Goal: Check status: Check status

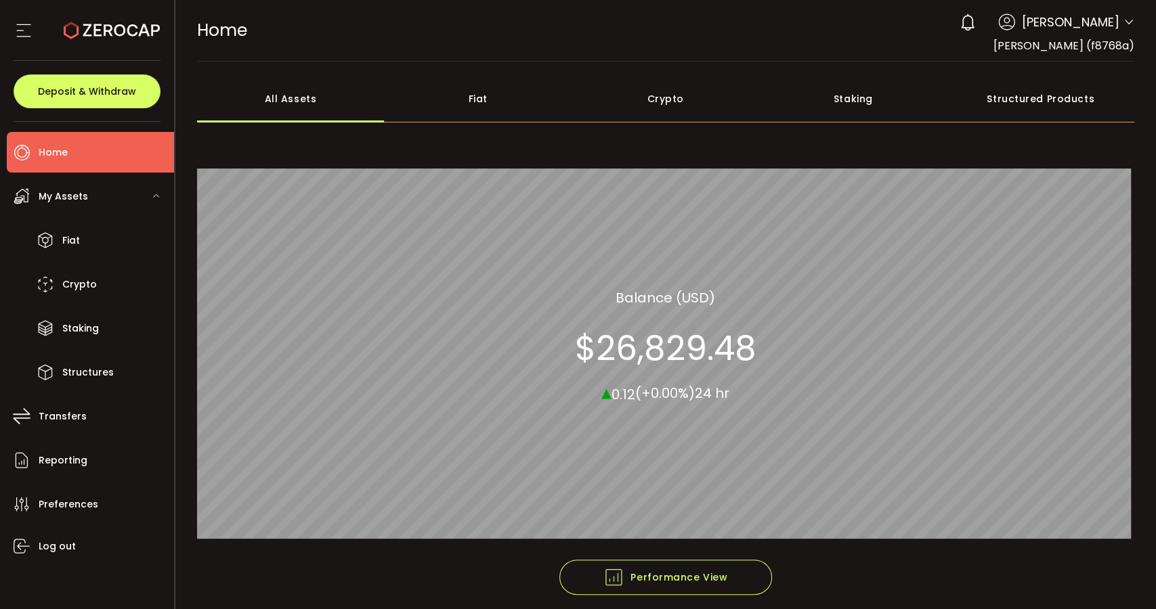
click at [1052, 100] on div "Structured Products" at bounding box center [1040, 98] width 188 height 47
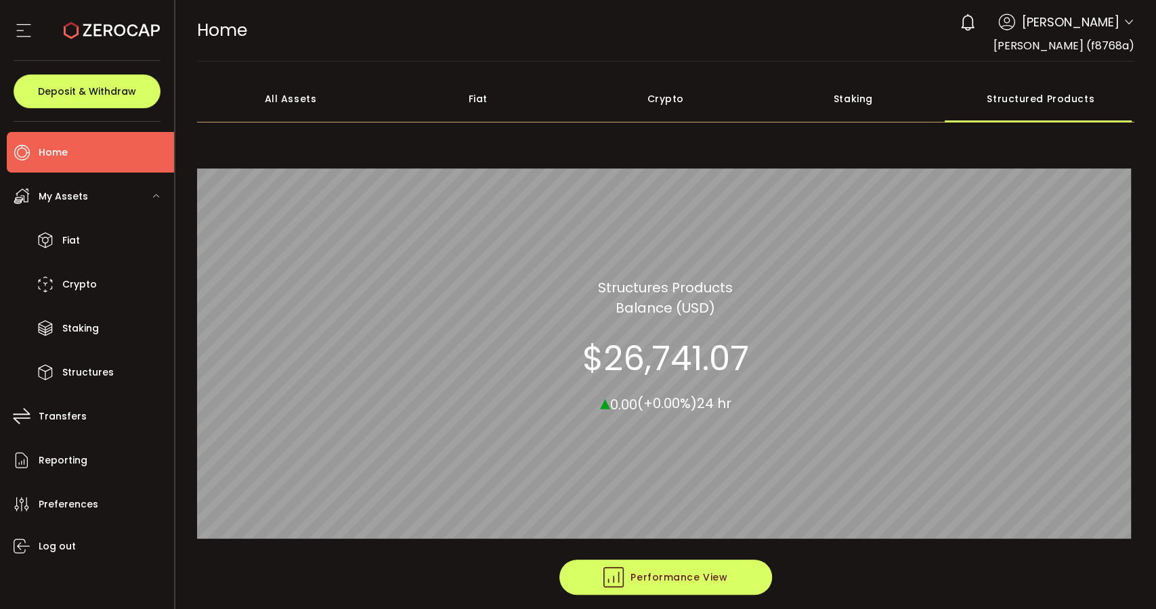
click at [743, 573] on button "Performance View" at bounding box center [665, 577] width 213 height 35
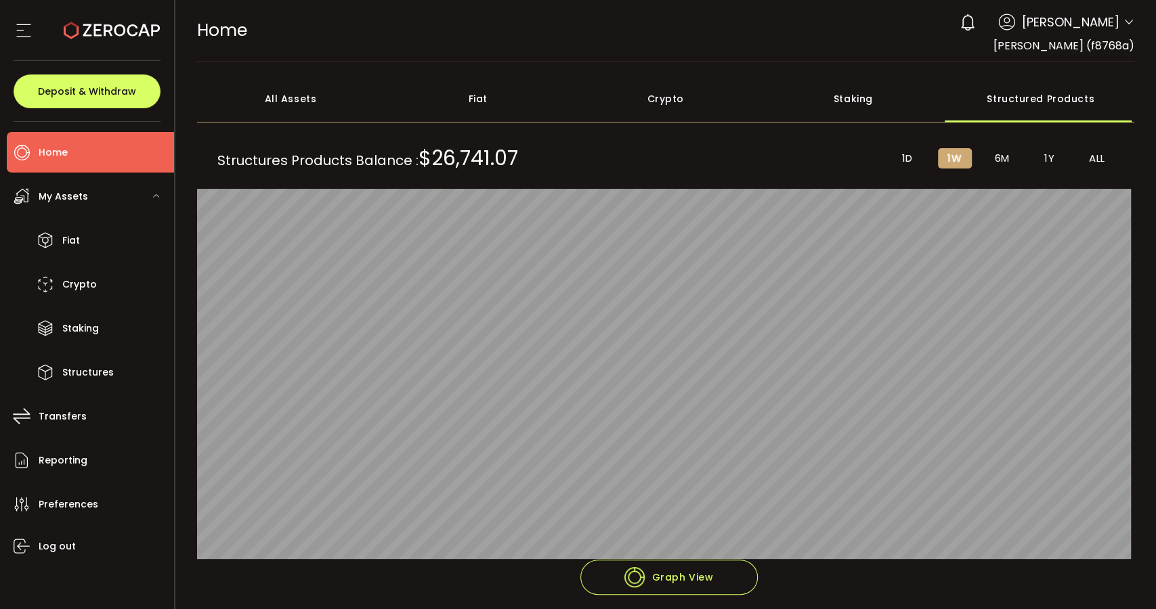
click at [1002, 156] on span "6M" at bounding box center [1002, 158] width 15 height 12
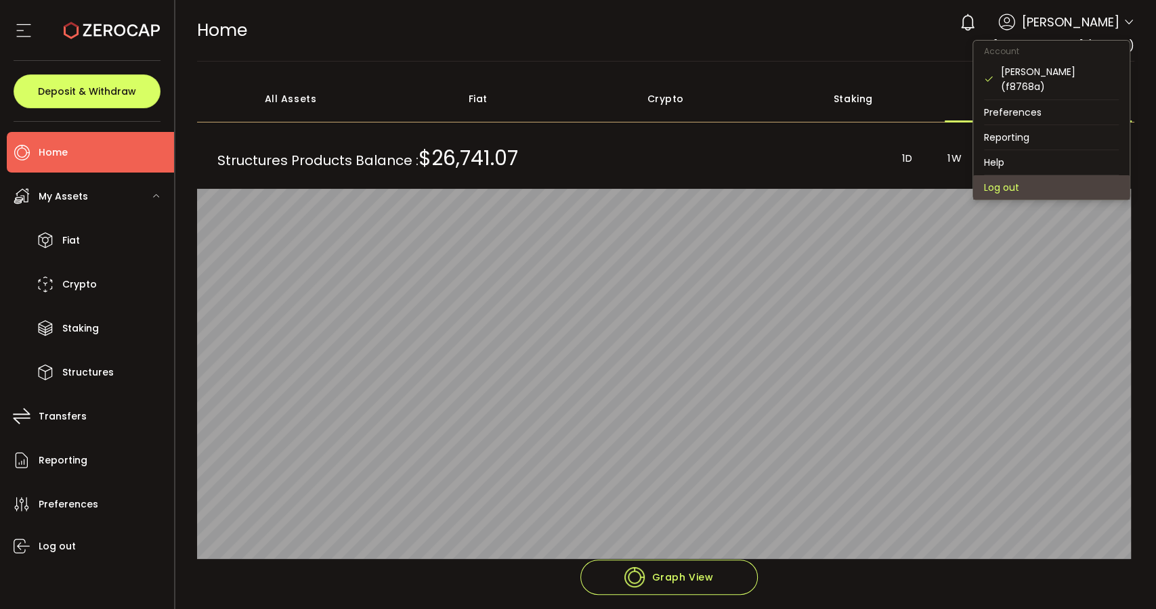
click at [1038, 175] on li "Log out" at bounding box center [1051, 187] width 156 height 24
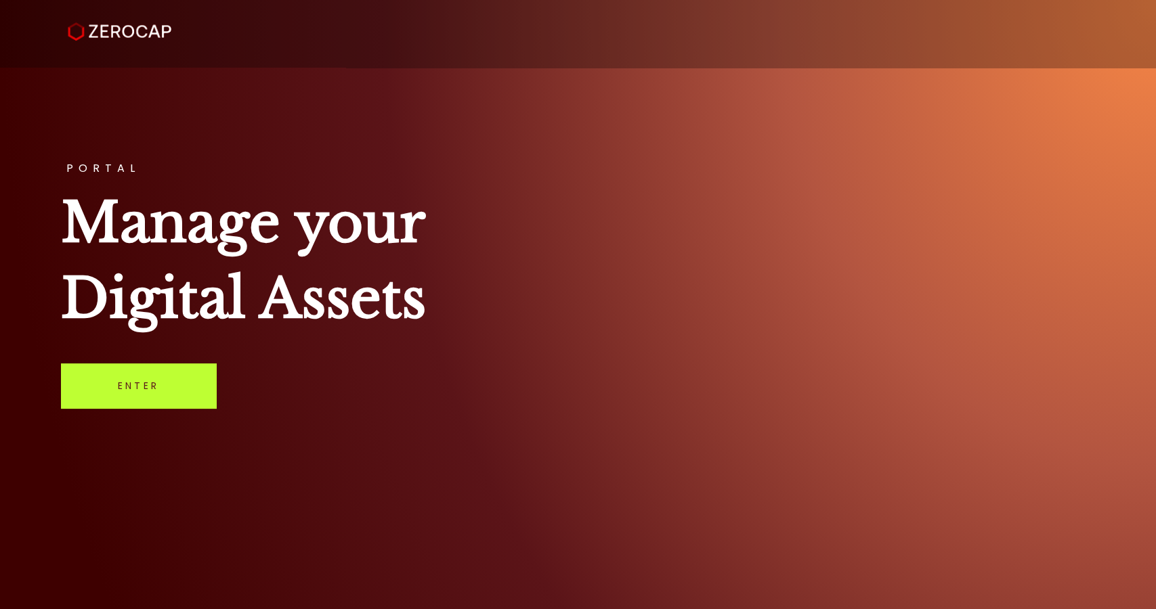
click at [173, 368] on link "Enter" at bounding box center [138, 386] width 155 height 45
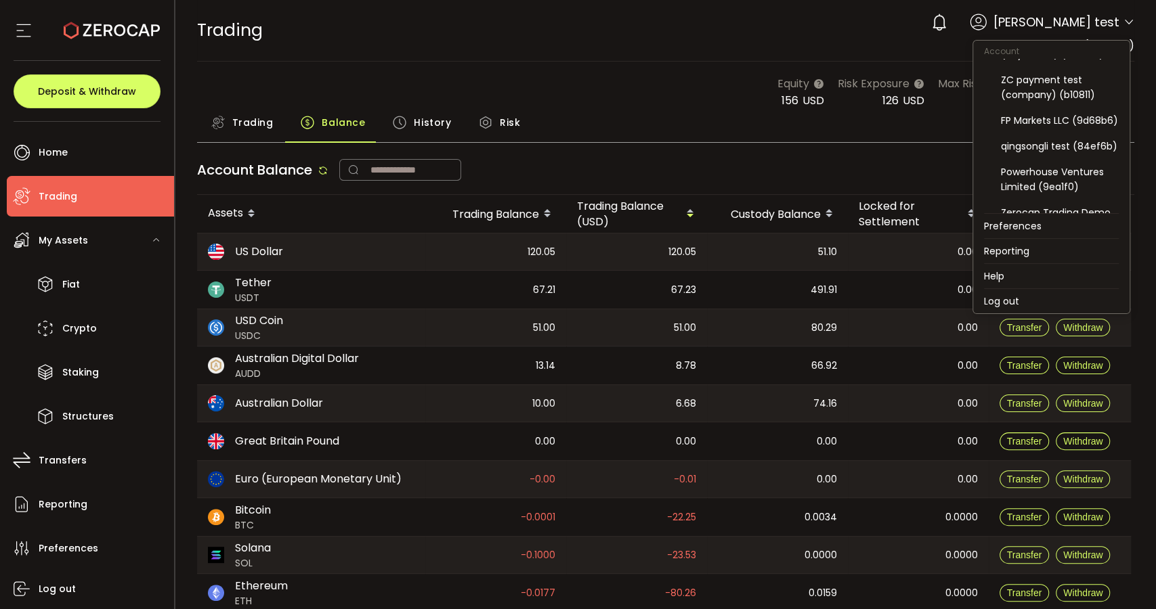
scroll to position [225, 0]
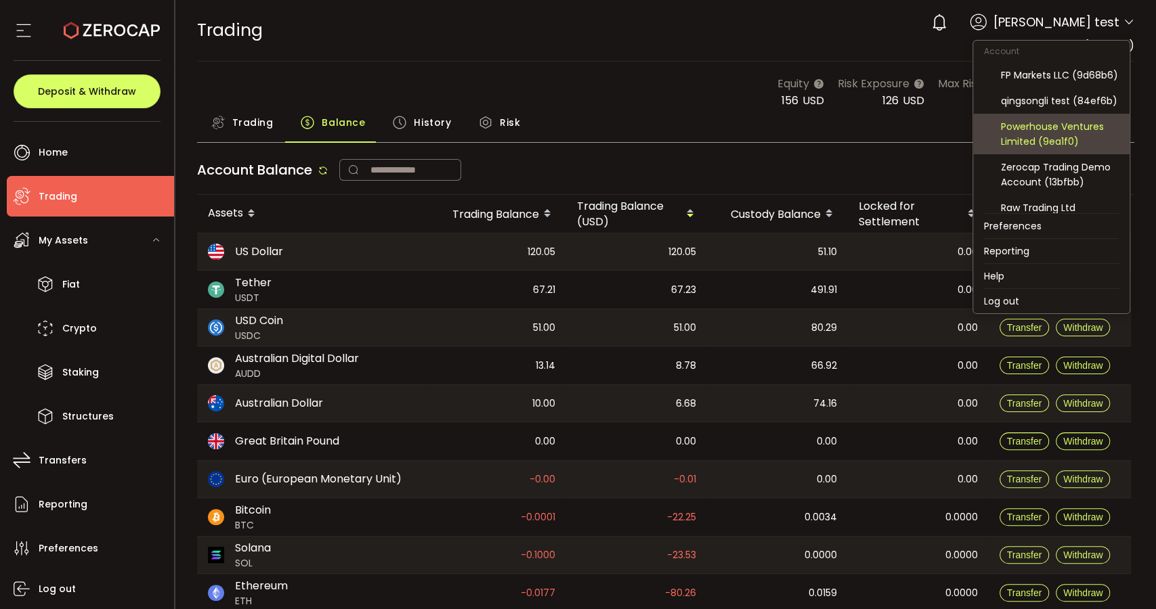
click at [1039, 149] on div "Powerhouse Ventures Limited (9ea1f0)" at bounding box center [1060, 134] width 118 height 30
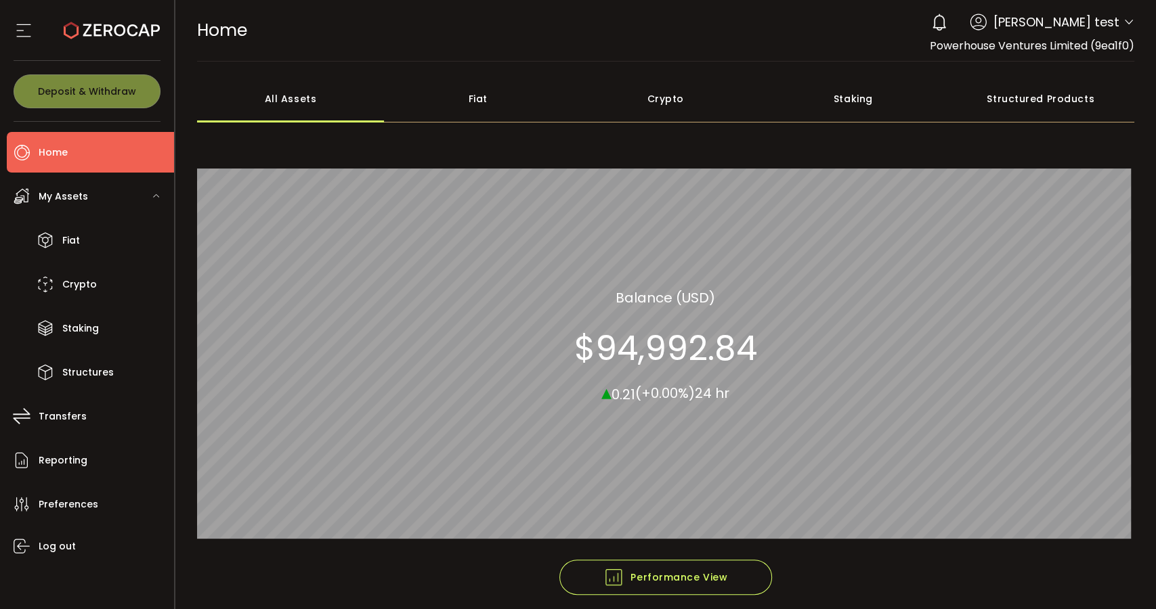
click at [1039, 93] on div "Structured Products" at bounding box center [1040, 98] width 188 height 47
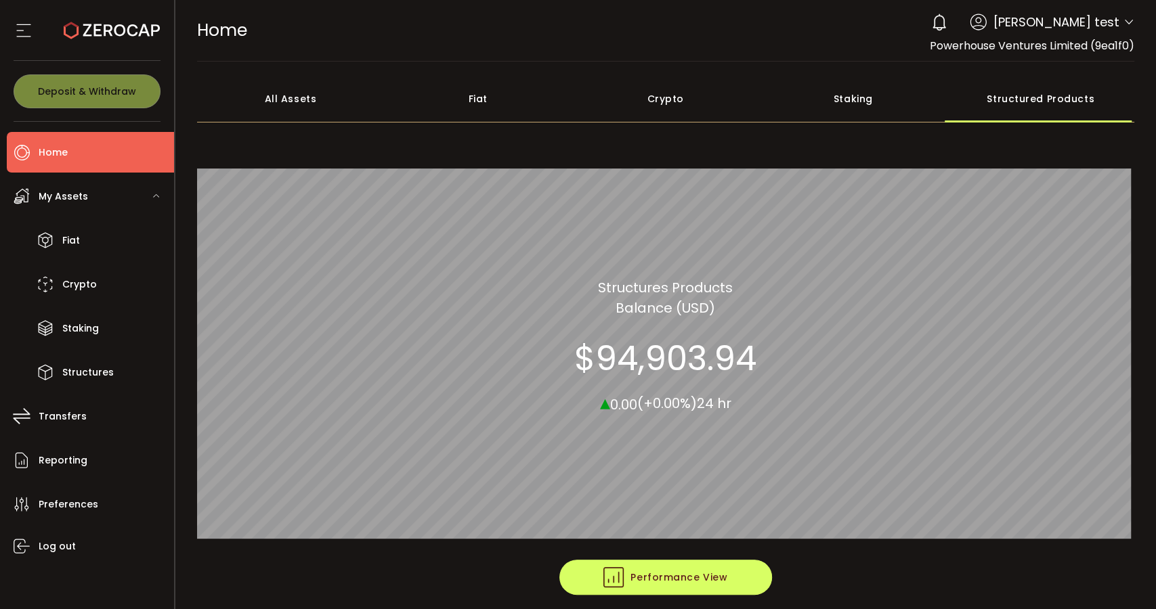
click at [723, 548] on span "Performance View" at bounding box center [665, 577] width 124 height 20
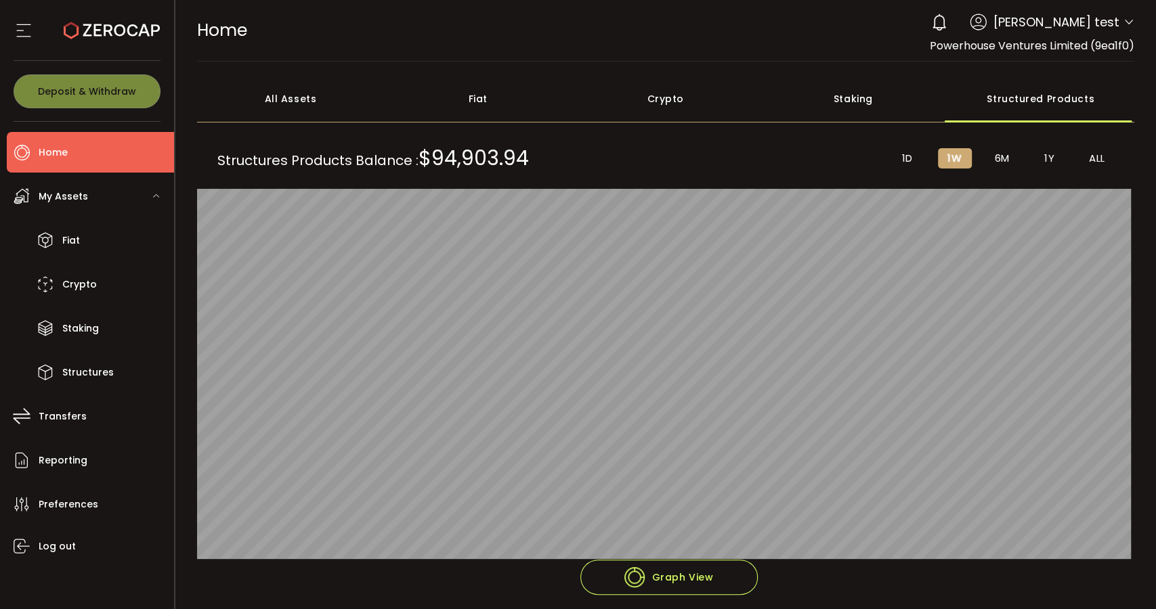
click at [911, 158] on li "1D" at bounding box center [907, 158] width 34 height 20
click at [998, 160] on span "6M" at bounding box center [1002, 158] width 15 height 12
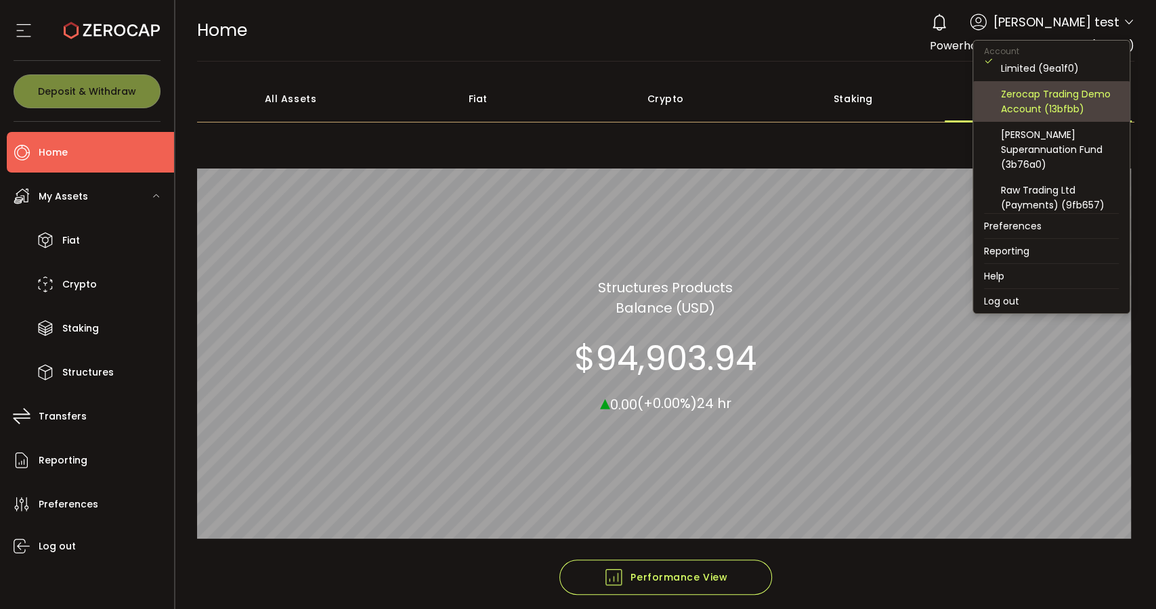
scroll to position [301, 0]
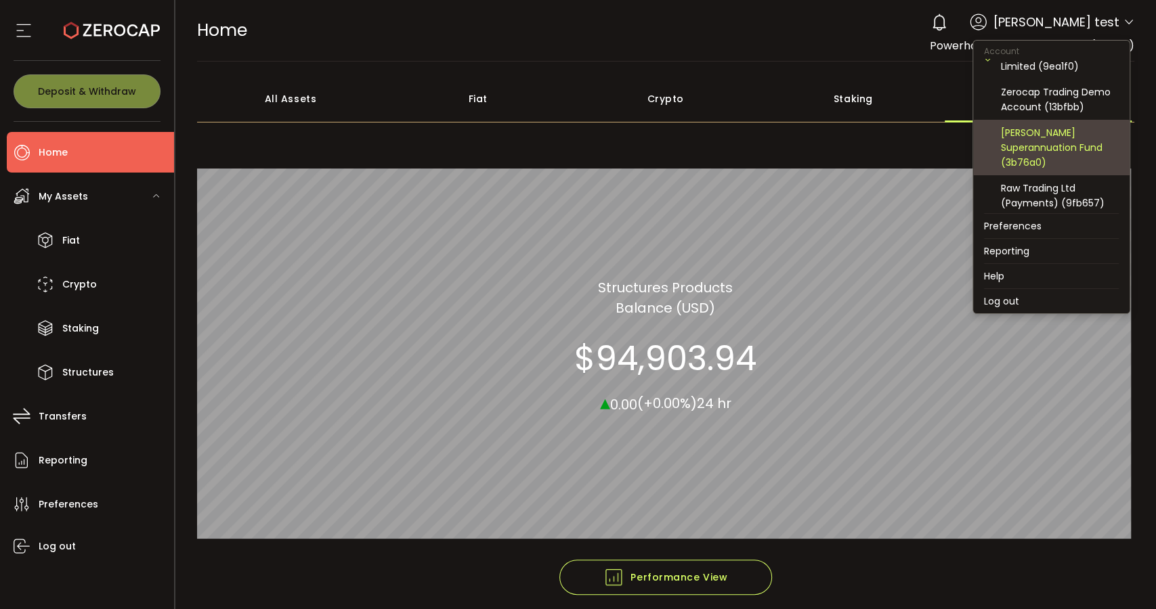
click at [1062, 150] on div "[PERSON_NAME] Superannuation Fund (3b76a0)" at bounding box center [1060, 147] width 118 height 45
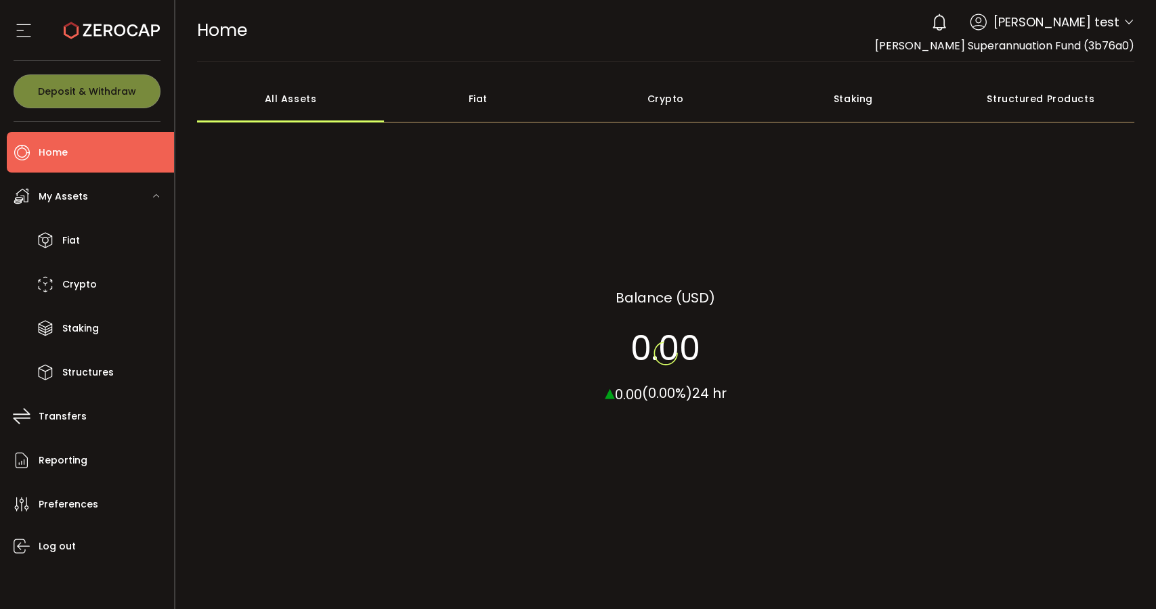
click at [1049, 87] on div "Structured Products" at bounding box center [1040, 98] width 188 height 47
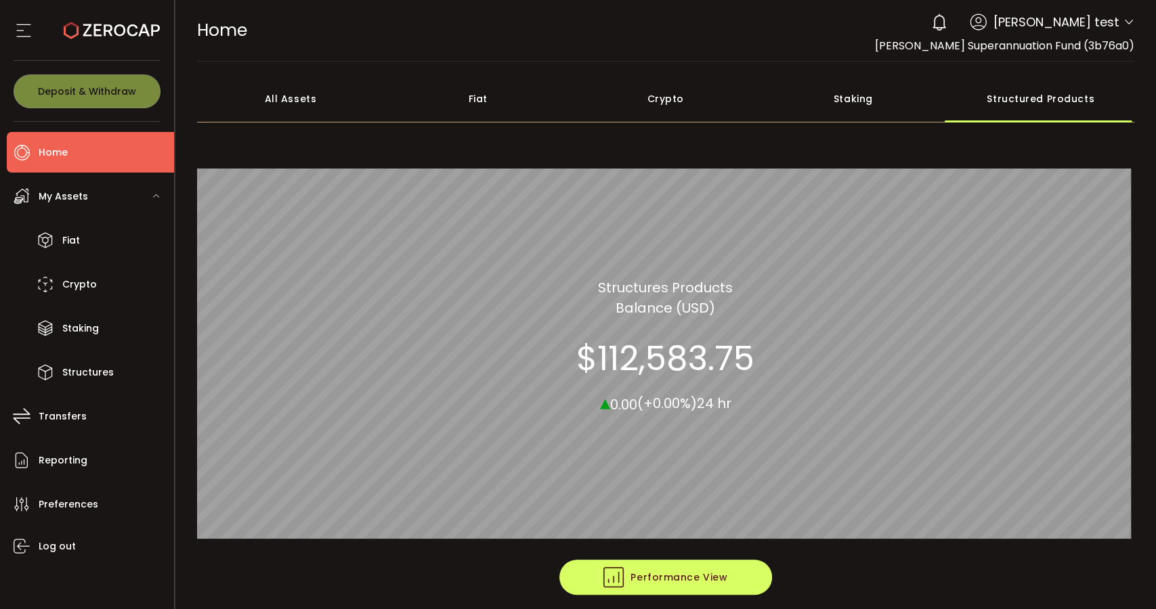
click at [728, 584] on button "Performance View" at bounding box center [665, 577] width 213 height 35
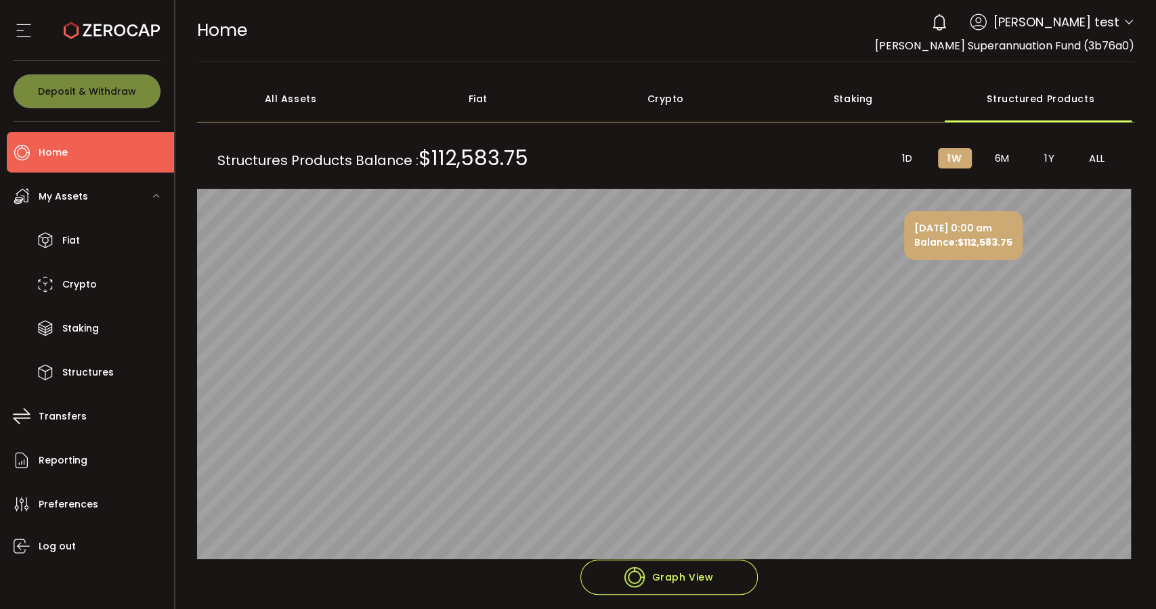
click at [906, 147] on div "Structures Products Balance : $112,583.75 1D 1W 6M 1Y ALL [DATE] 0:00 am Balanc…" at bounding box center [666, 346] width 938 height 428
click at [905, 154] on span "1D" at bounding box center [907, 158] width 11 height 12
click at [1001, 161] on span "6M" at bounding box center [1002, 158] width 15 height 12
click at [728, 3] on div "HOME Buy Power $0.00 USD Home Home Verify Your Identity 0 [PERSON_NAME] test Ac…" at bounding box center [666, 30] width 938 height 61
